Goal: Find specific page/section: Find specific page/section

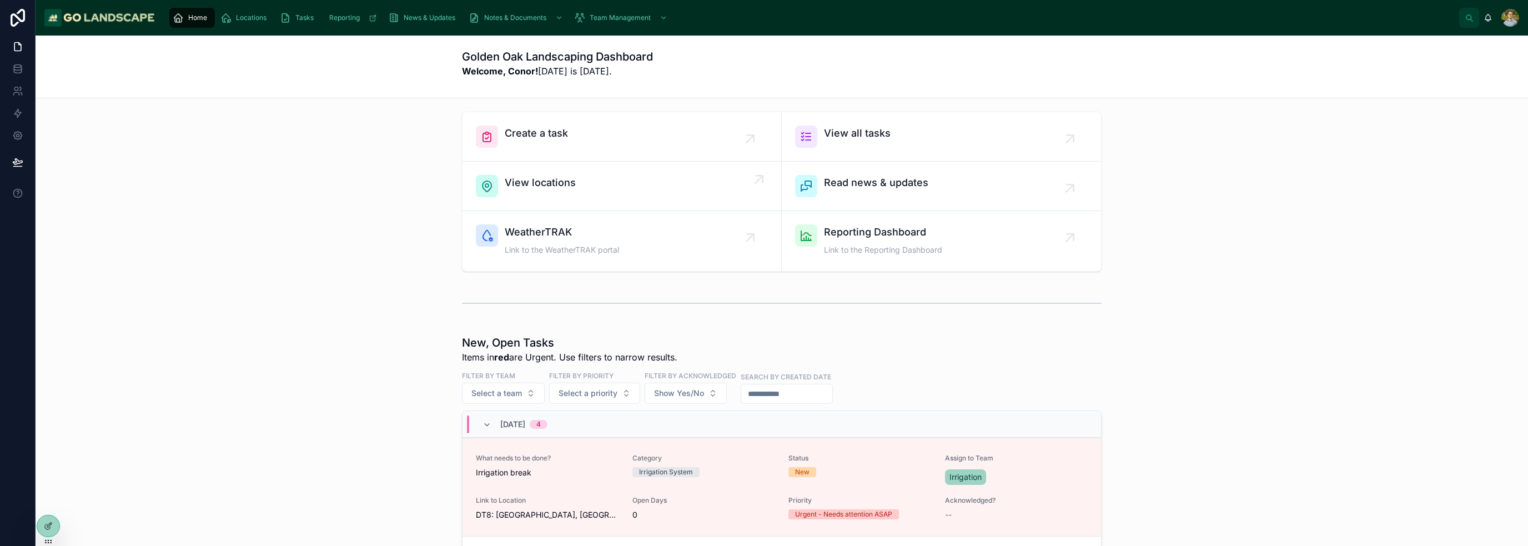
click at [642, 190] on div "View locations" at bounding box center [622, 186] width 292 height 22
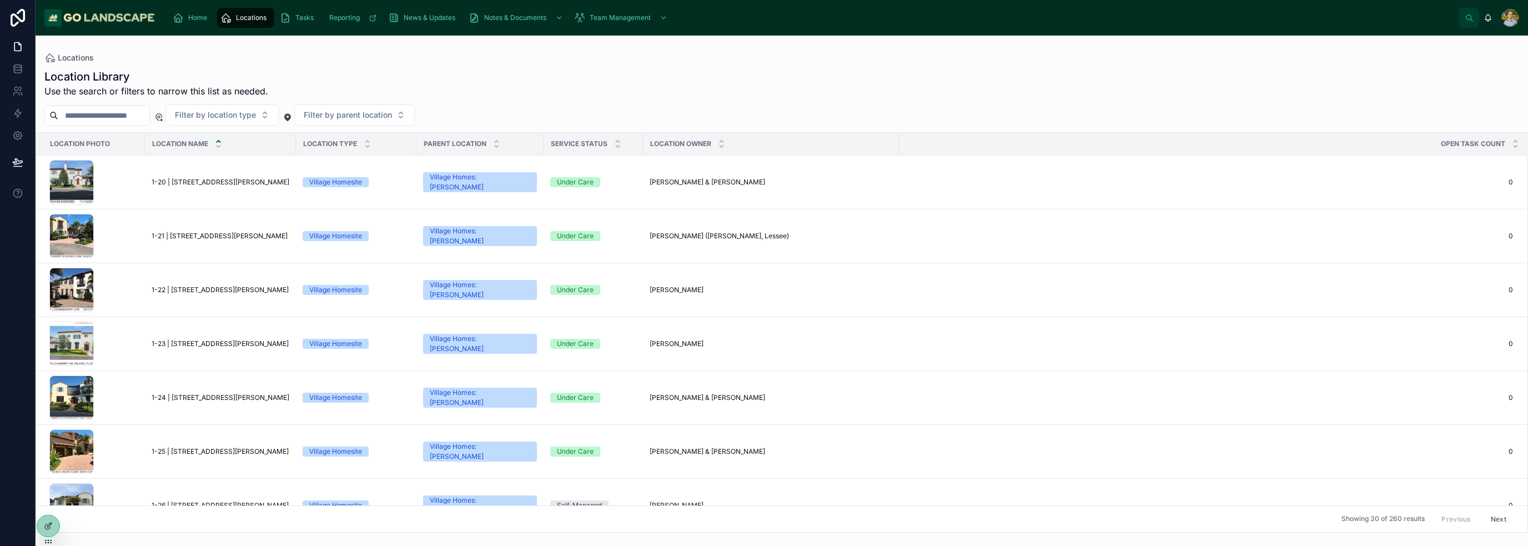
click at [133, 113] on input "text" at bounding box center [103, 116] width 91 height 16
type input "*"
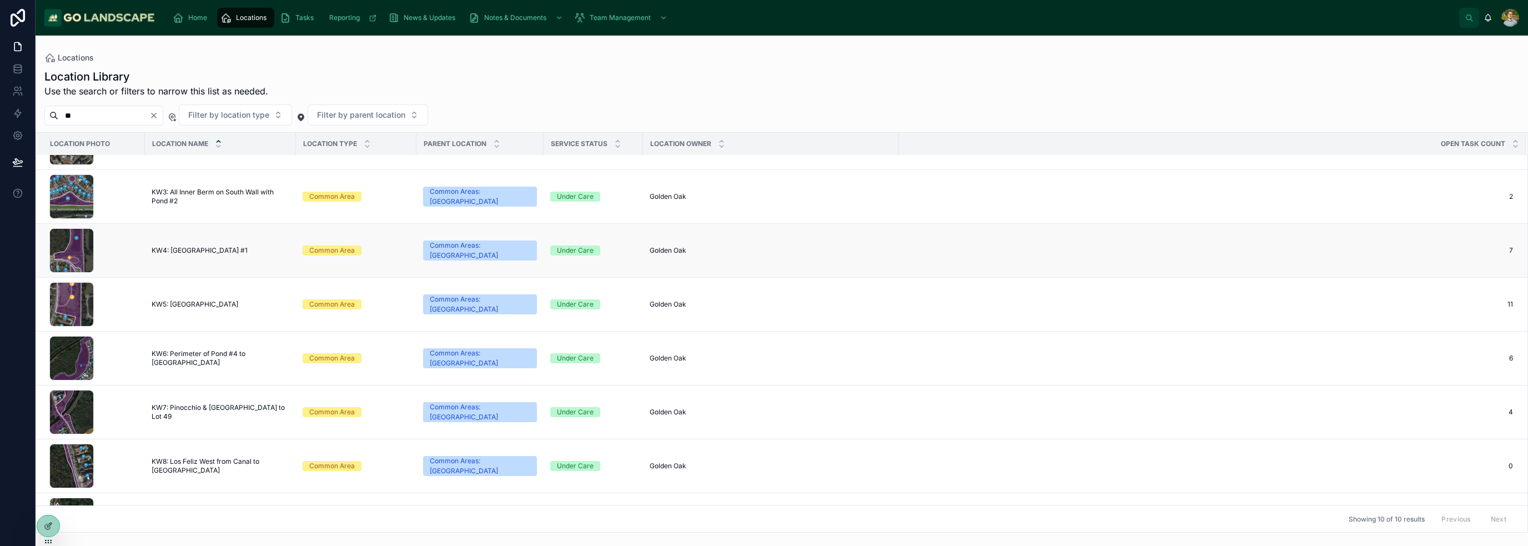
scroll to position [167, 0]
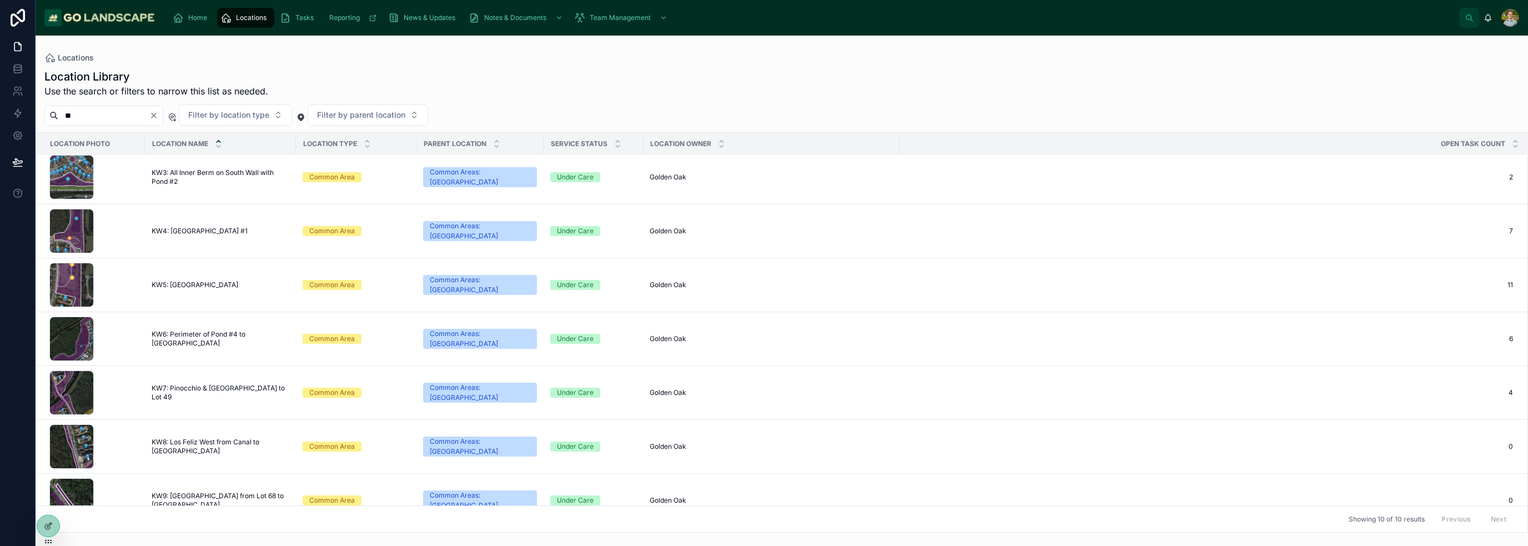
type input "**"
click at [158, 117] on icon "Clear" at bounding box center [153, 115] width 9 height 9
click at [378, 119] on span "Filter by parent location" at bounding box center [348, 114] width 88 height 11
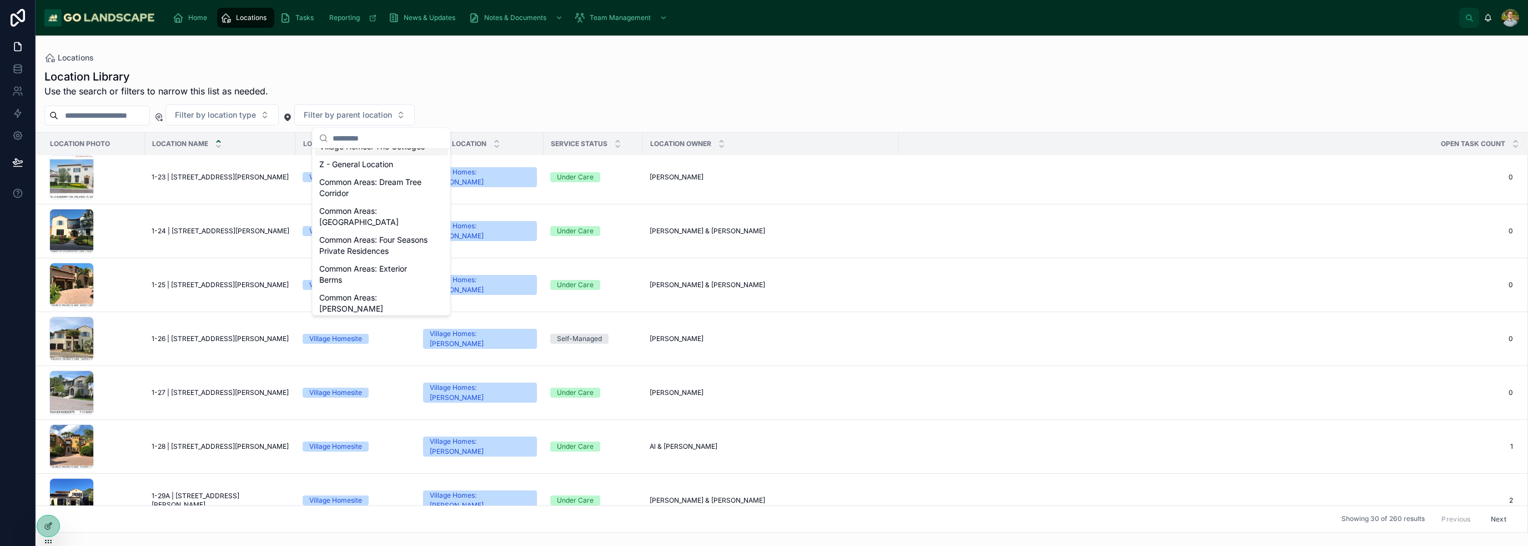
scroll to position [111, 0]
click at [389, 222] on div "Common Areas: Exterior Berms" at bounding box center [381, 207] width 133 height 29
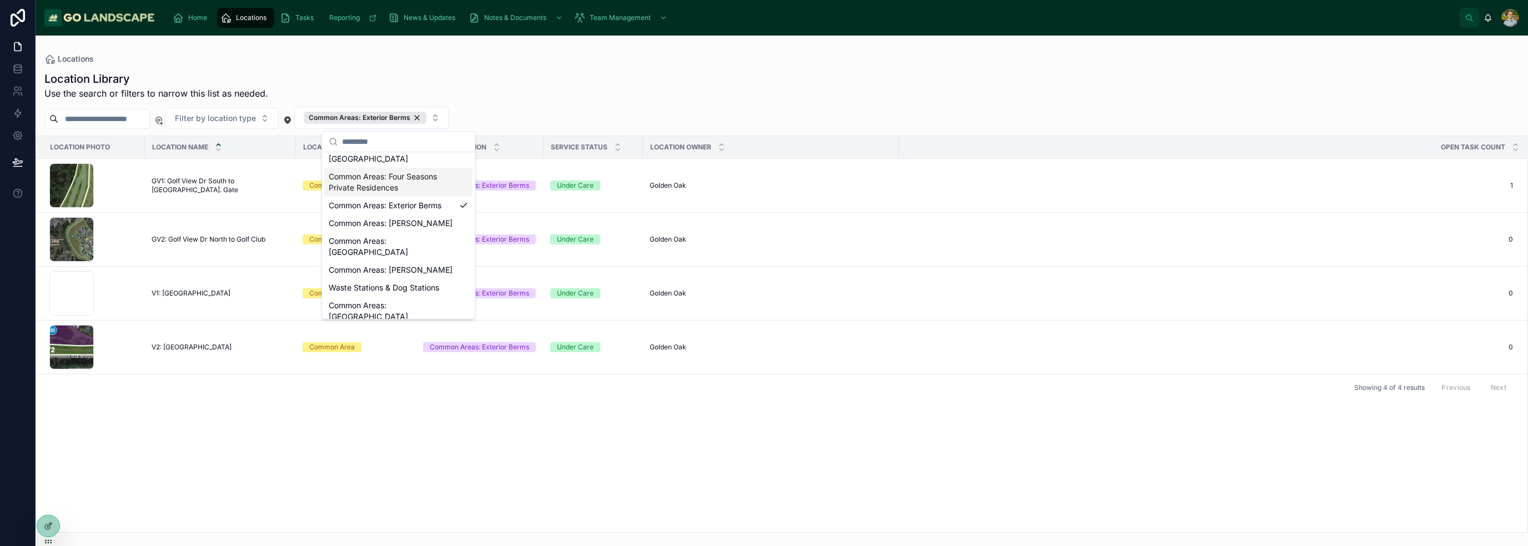
click at [600, 107] on div "Filter by location type Common Areas: Exterior Berms" at bounding box center [782, 118] width 1493 height 22
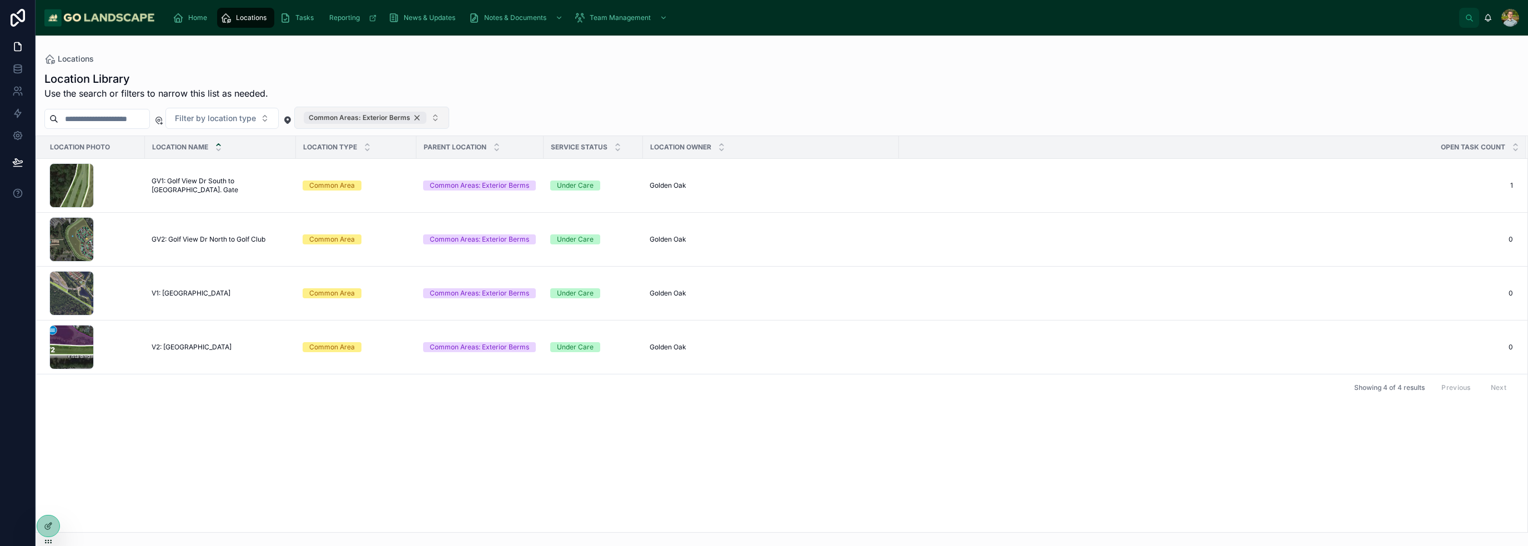
click at [426, 117] on div "Common Areas: Exterior Berms" at bounding box center [365, 118] width 123 height 12
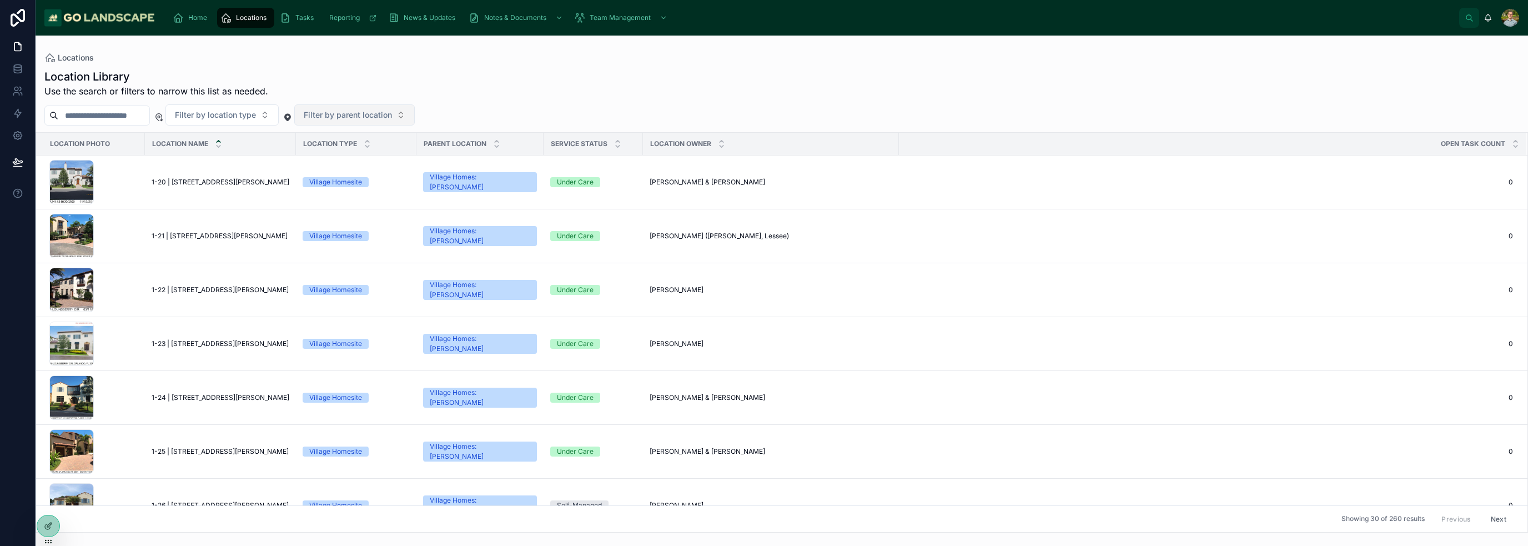
click at [392, 117] on span "Filter by parent location" at bounding box center [348, 114] width 88 height 11
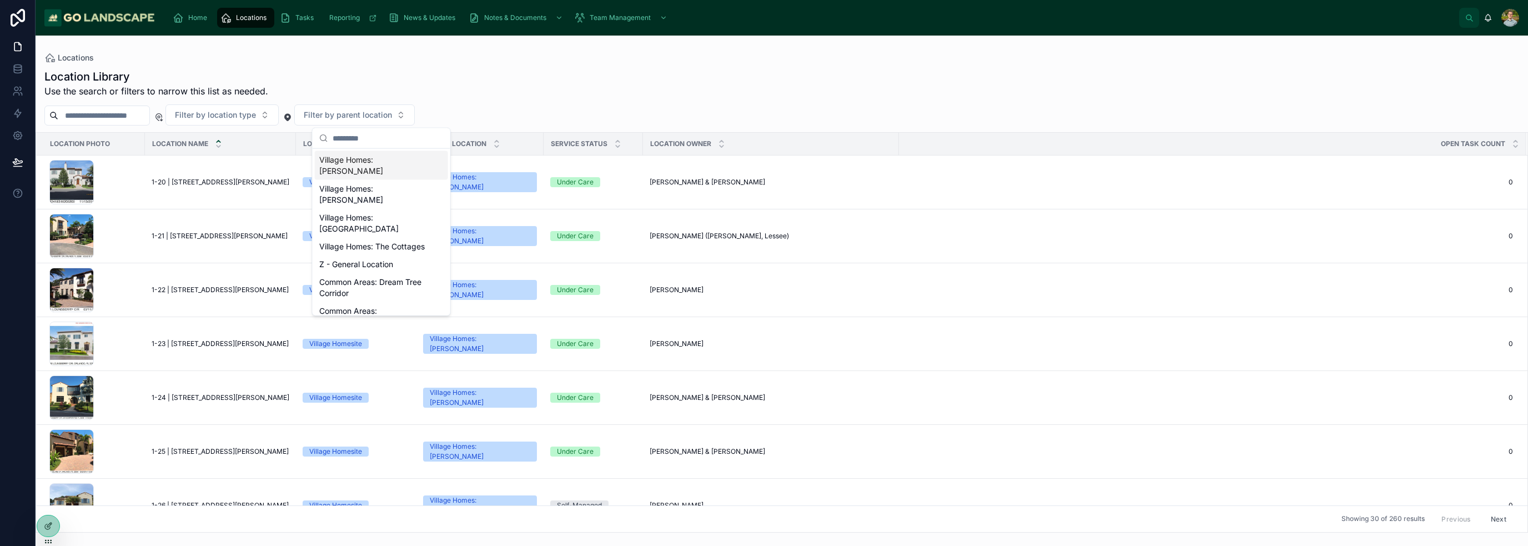
click at [500, 116] on div "Filter by location type Filter by parent location" at bounding box center [782, 114] width 1493 height 21
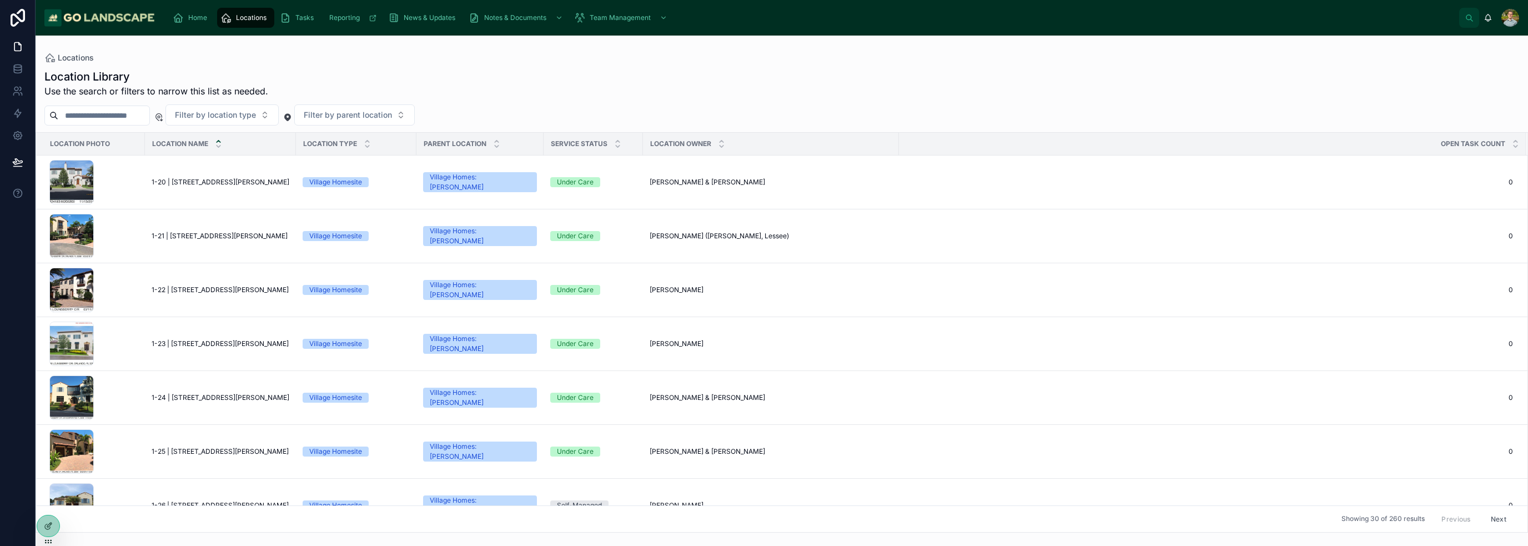
click at [127, 118] on input "text" at bounding box center [103, 116] width 91 height 16
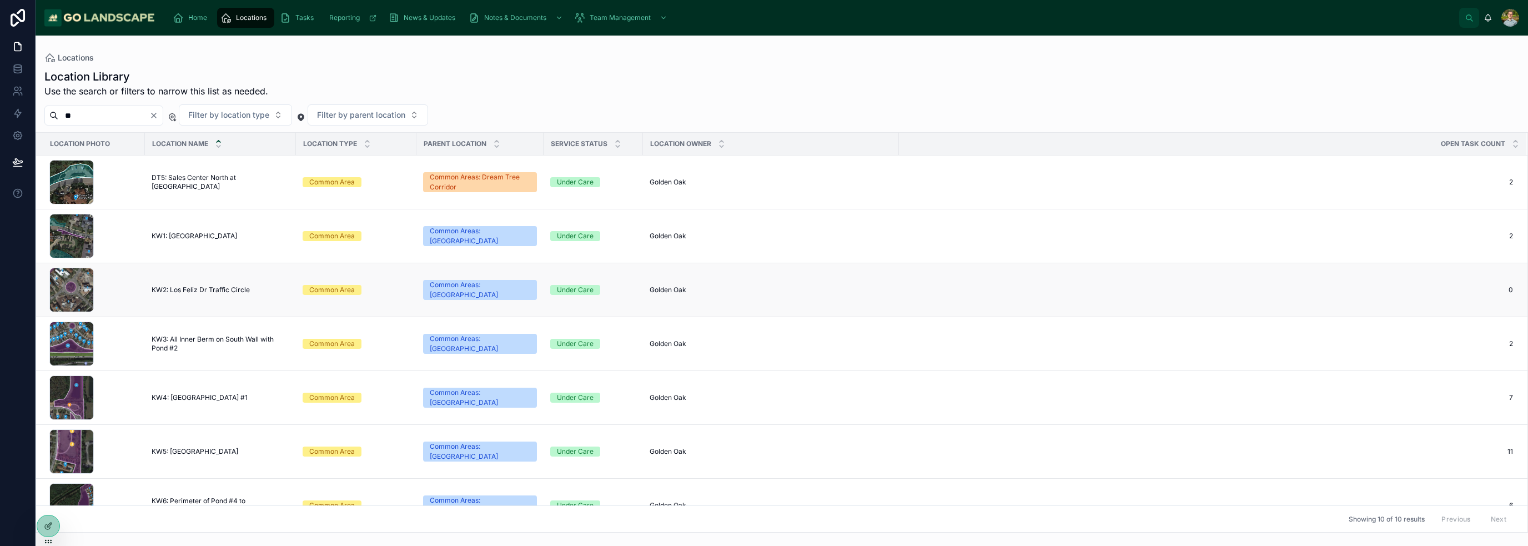
scroll to position [56, 0]
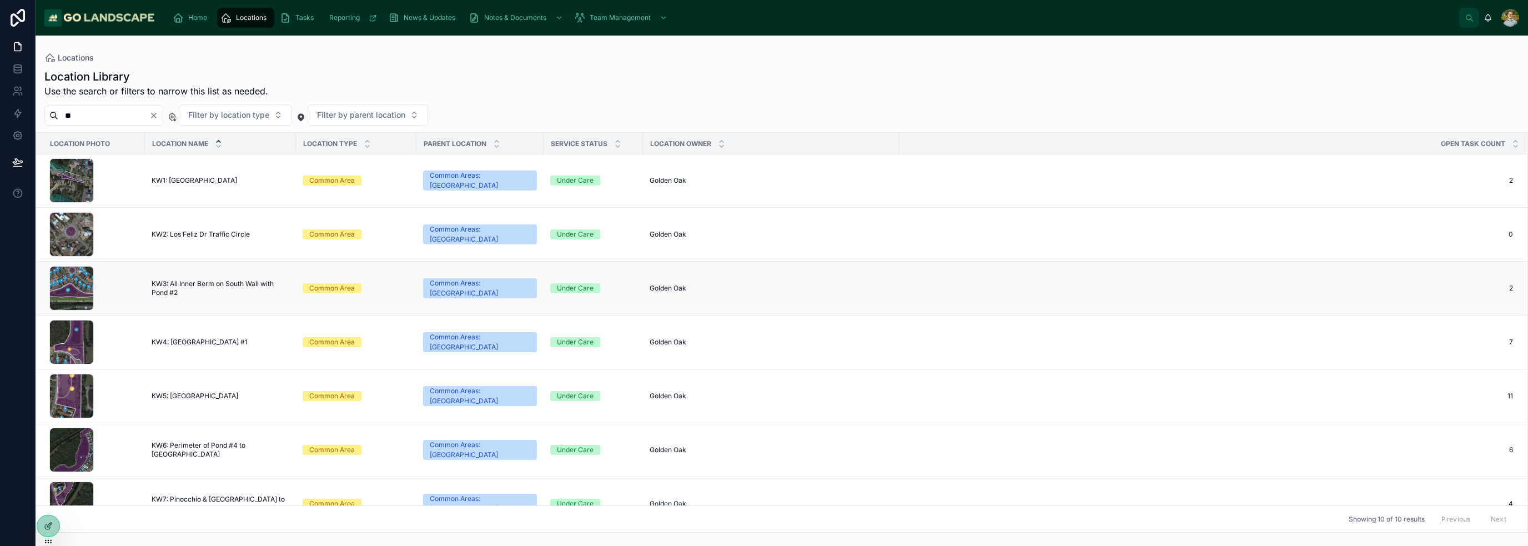
type input "**"
